Goal: Transaction & Acquisition: Purchase product/service

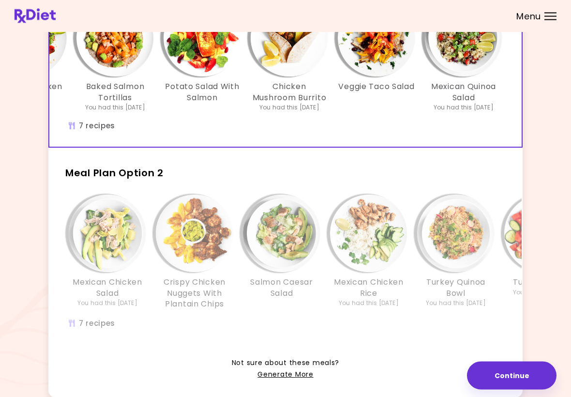
scroll to position [158, 0]
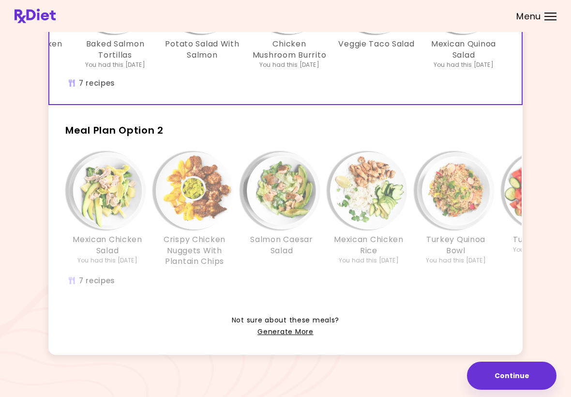
click at [292, 330] on link "Generate More" at bounding box center [285, 332] width 56 height 12
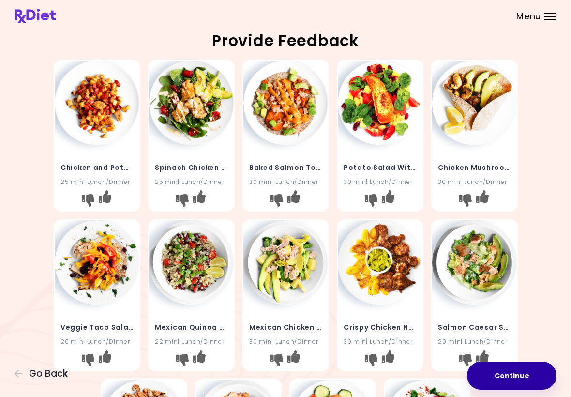
click at [523, 370] on button "Continue" at bounding box center [512, 375] width 90 height 28
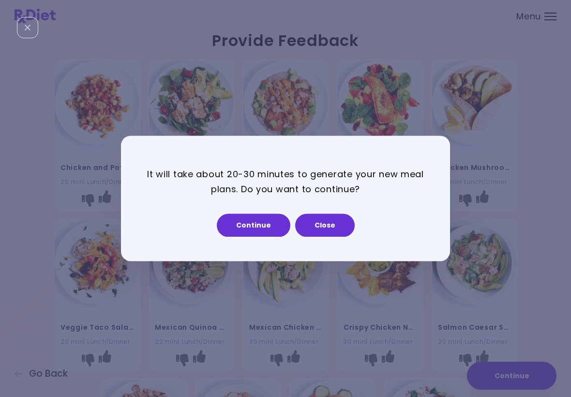
click at [254, 228] on button "Continue" at bounding box center [254, 225] width 74 height 23
select select "*"
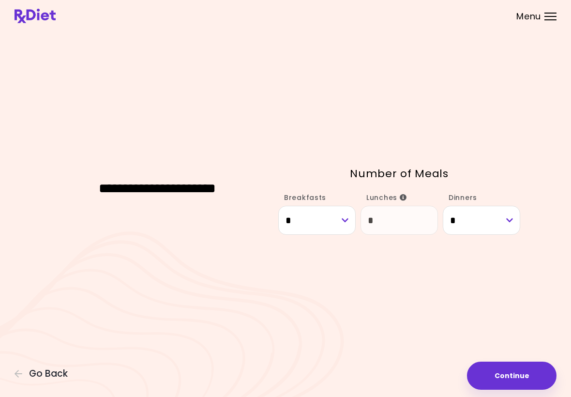
click at [508, 377] on button "Continue" at bounding box center [512, 375] width 90 height 28
